Goal: Task Accomplishment & Management: Use online tool/utility

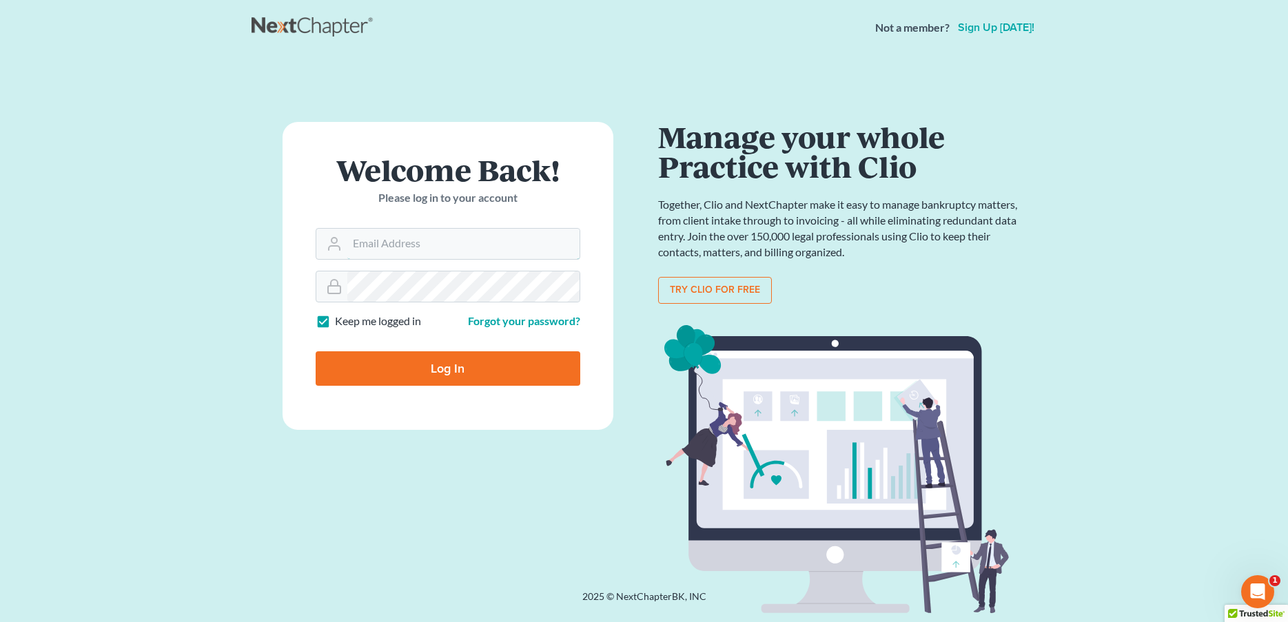
type input "[PERSON_NAME][EMAIL_ADDRESS][PERSON_NAME][PERSON_NAME][DOMAIN_NAME]"
click at [453, 367] on input "Log In" at bounding box center [448, 368] width 265 height 34
type input "Thinking..."
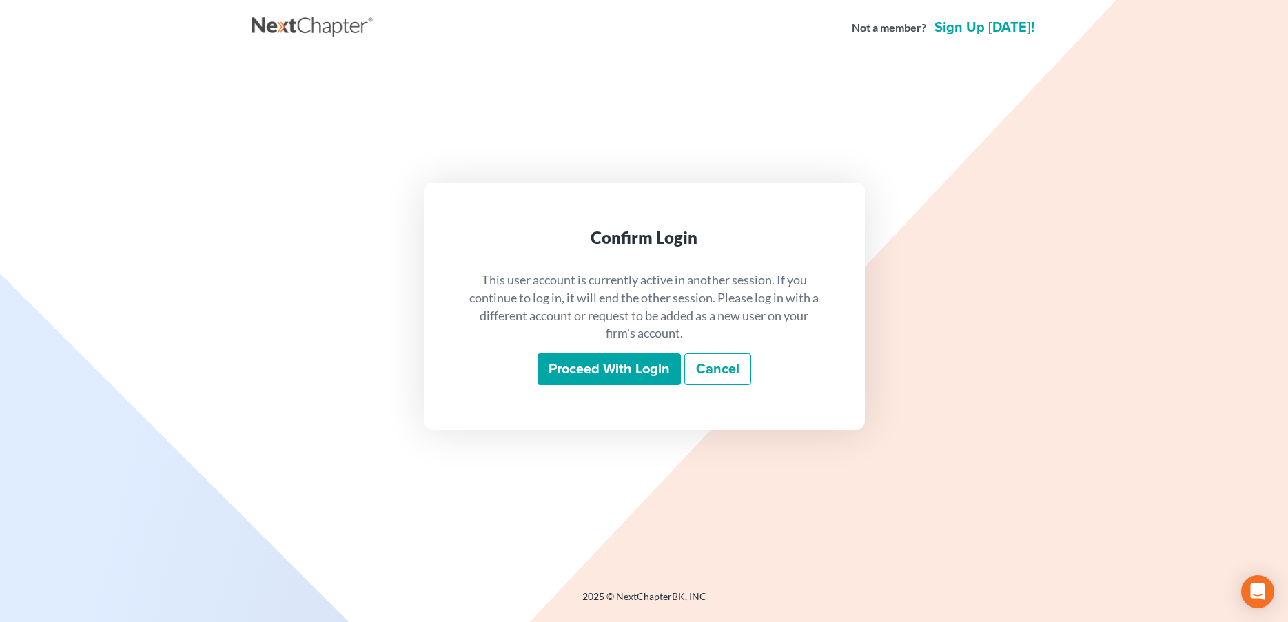
click at [647, 364] on input "Proceed with login" at bounding box center [609, 370] width 143 height 32
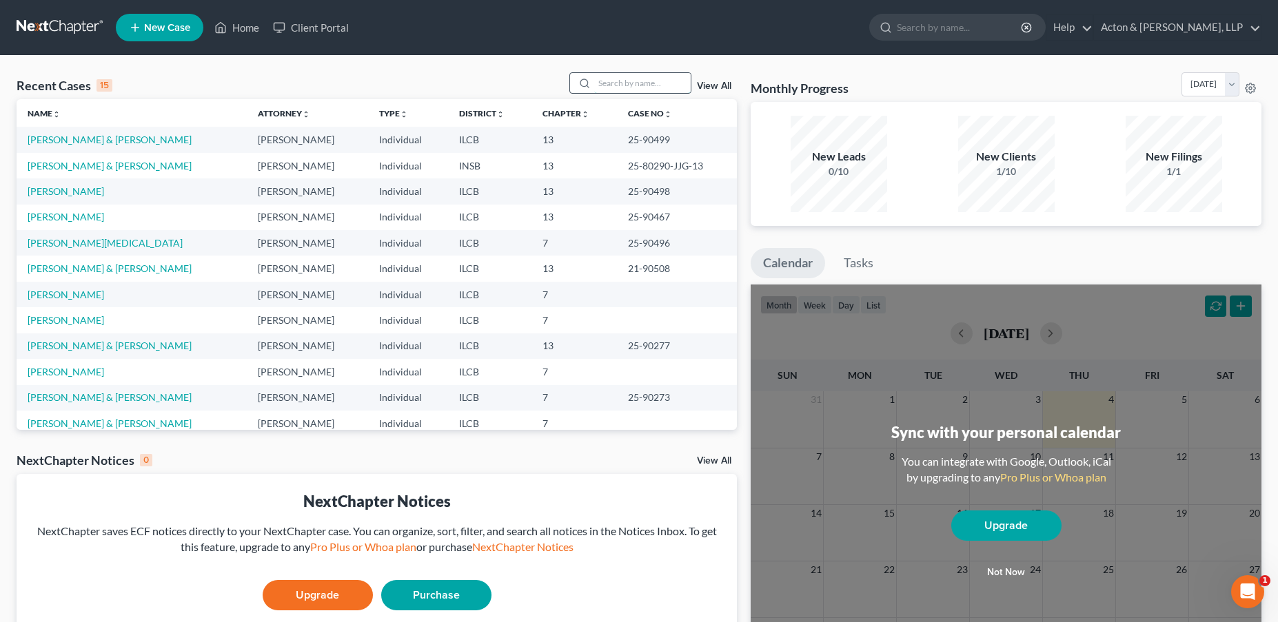
click at [644, 90] on input "search" at bounding box center [642, 83] width 96 height 20
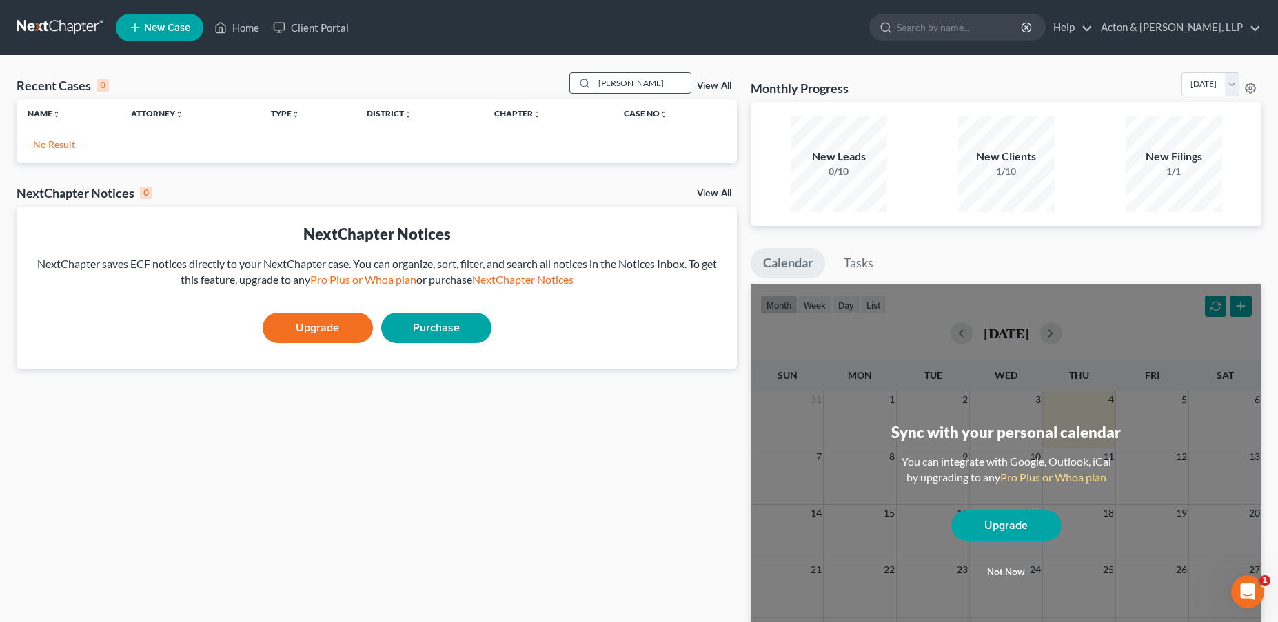
drag, startPoint x: 637, startPoint y: 85, endPoint x: 602, endPoint y: 81, distance: 35.3
click at [602, 81] on input "bryant" at bounding box center [642, 83] width 96 height 20
type input "chantal"
